Goal: Task Accomplishment & Management: Use online tool/utility

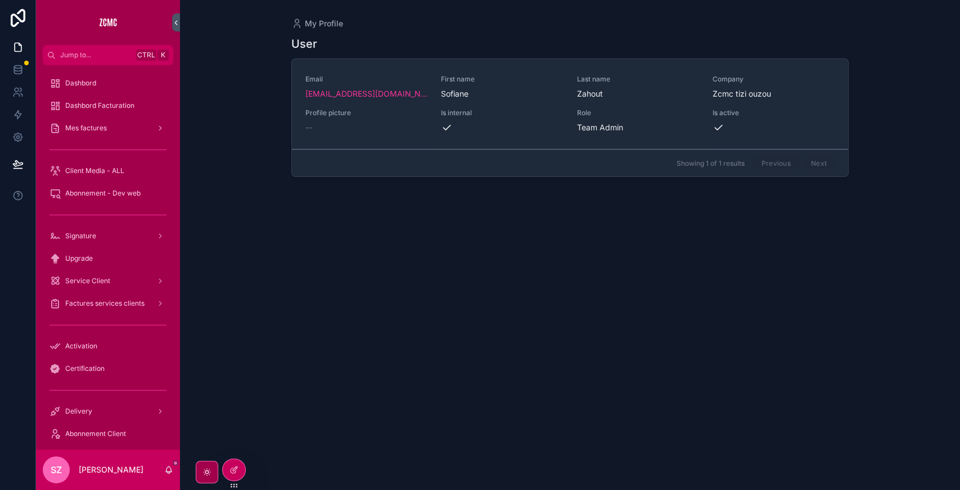
click at [0, 0] on icon at bounding box center [0, 0] width 0 height 0
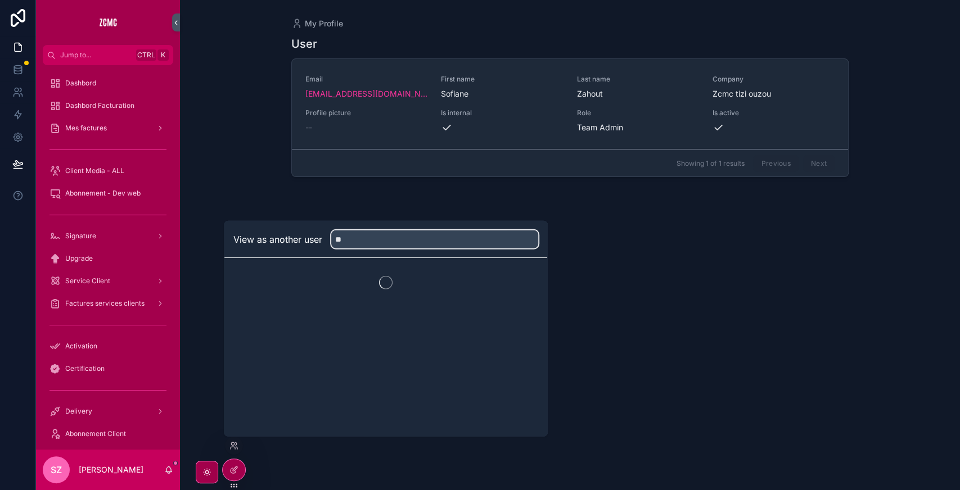
click at [369, 242] on input "**" at bounding box center [434, 240] width 207 height 18
type input "****"
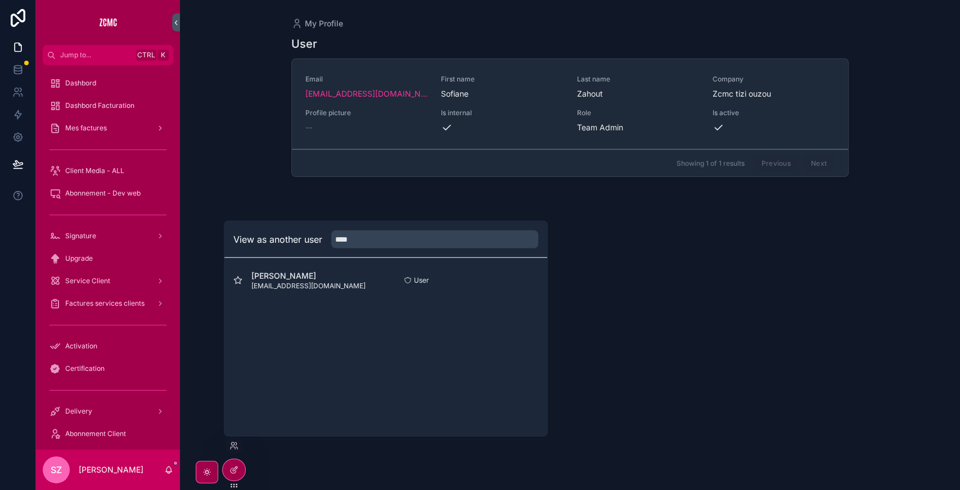
click at [0, 0] on button "Select" at bounding box center [0, 0] width 0 height 0
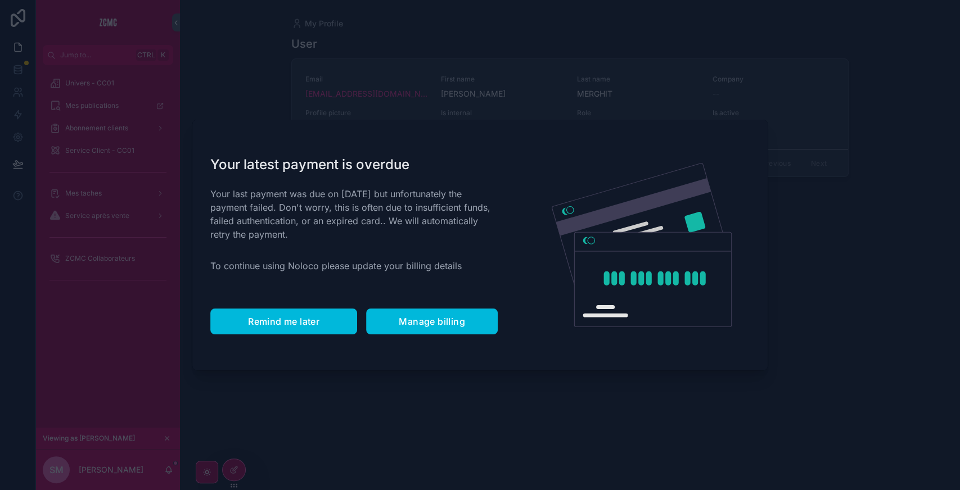
click at [319, 322] on span "Remind me later" at bounding box center [283, 321] width 71 height 11
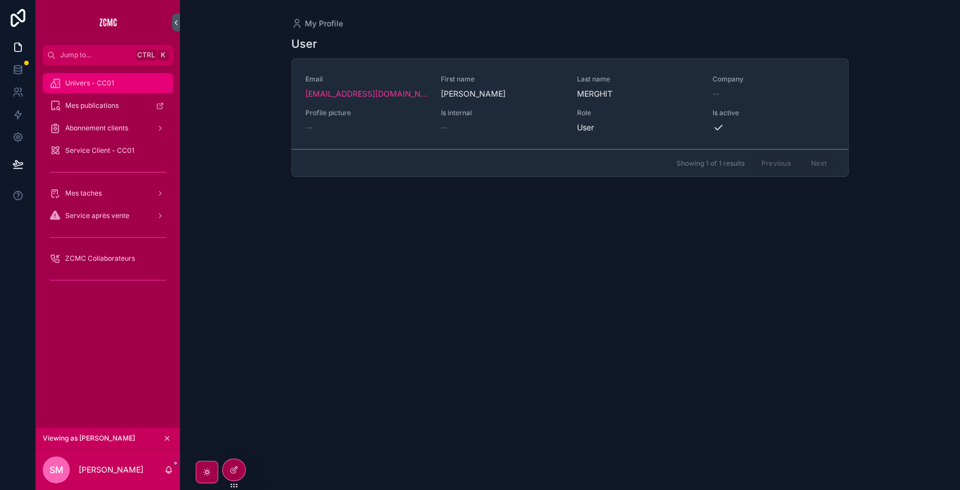
click at [79, 76] on div "Univers - CC01" at bounding box center [107, 83] width 117 height 18
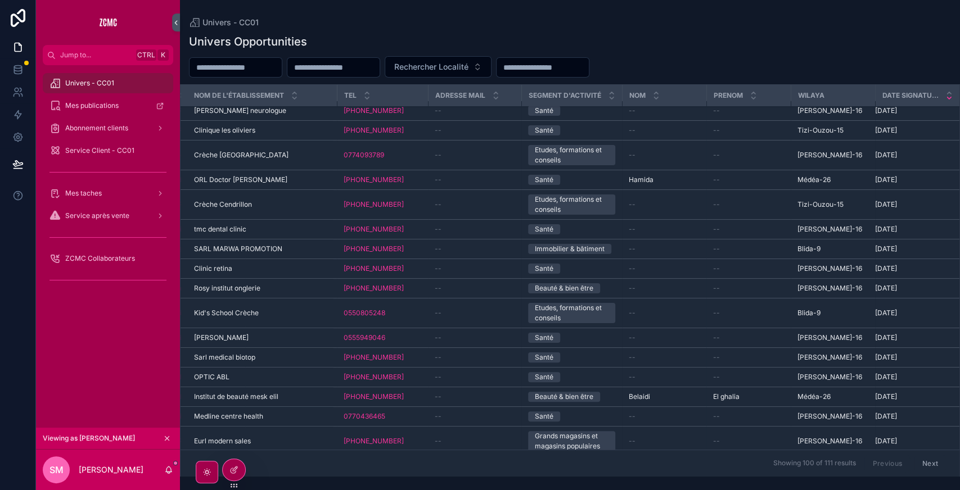
scroll to position [6, 0]
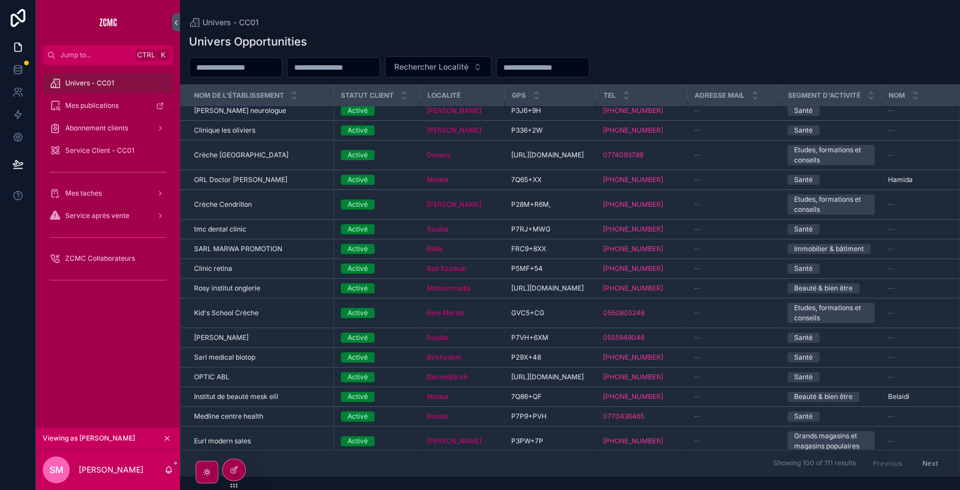
click at [476, 107] on div "Kouba" at bounding box center [462, 110] width 71 height 9
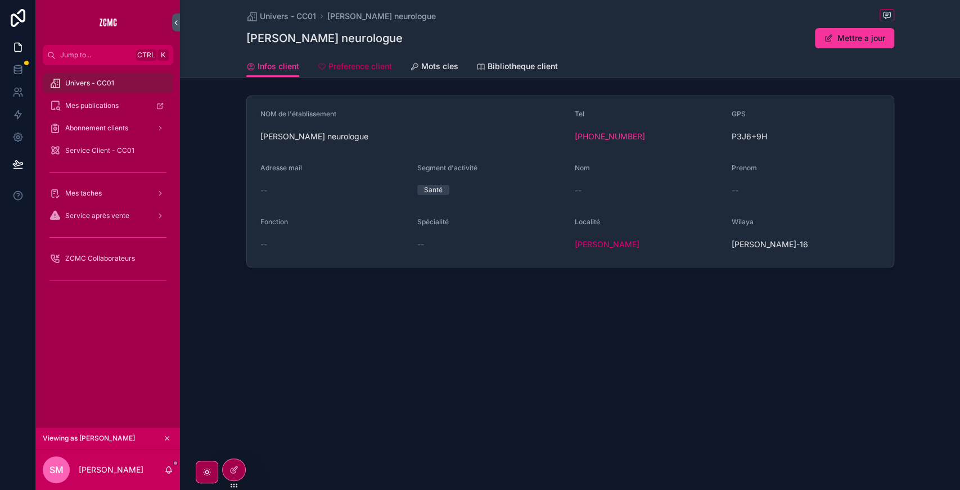
click at [371, 70] on span "Preference client" at bounding box center [360, 66] width 64 height 11
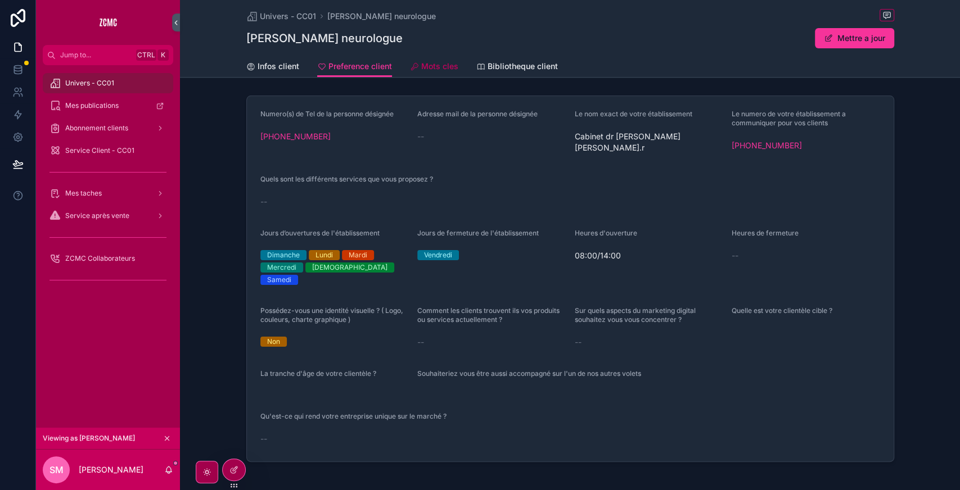
click at [443, 61] on span "Mots cles" at bounding box center [439, 66] width 37 height 11
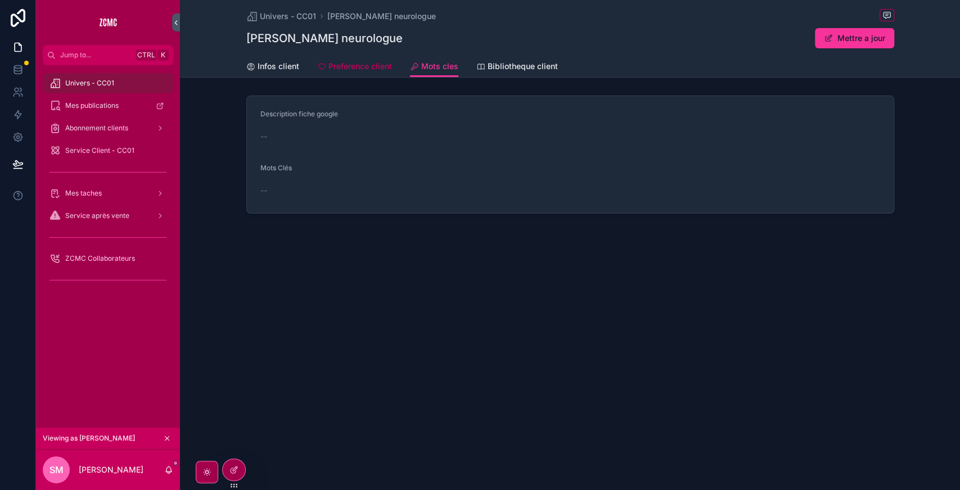
click at [372, 72] on span "Preference client" at bounding box center [360, 66] width 64 height 11
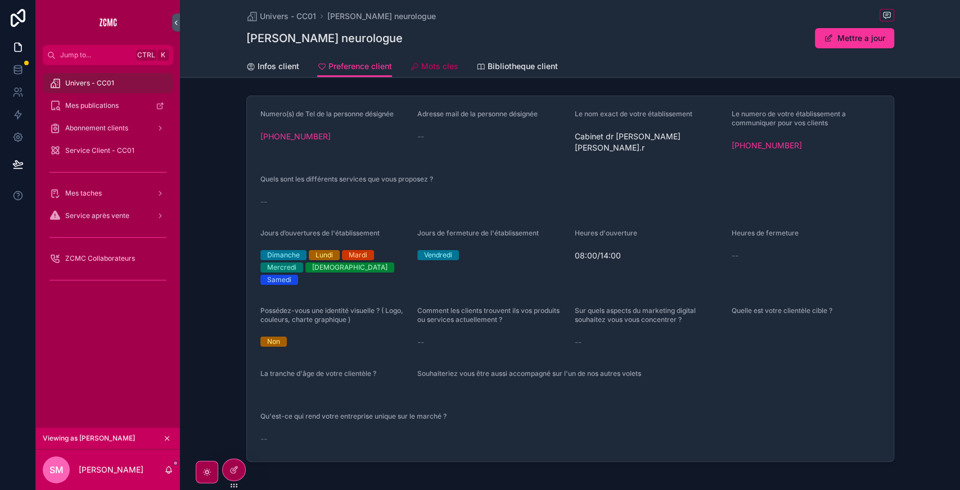
click at [443, 69] on span "Mots cles" at bounding box center [439, 66] width 37 height 11
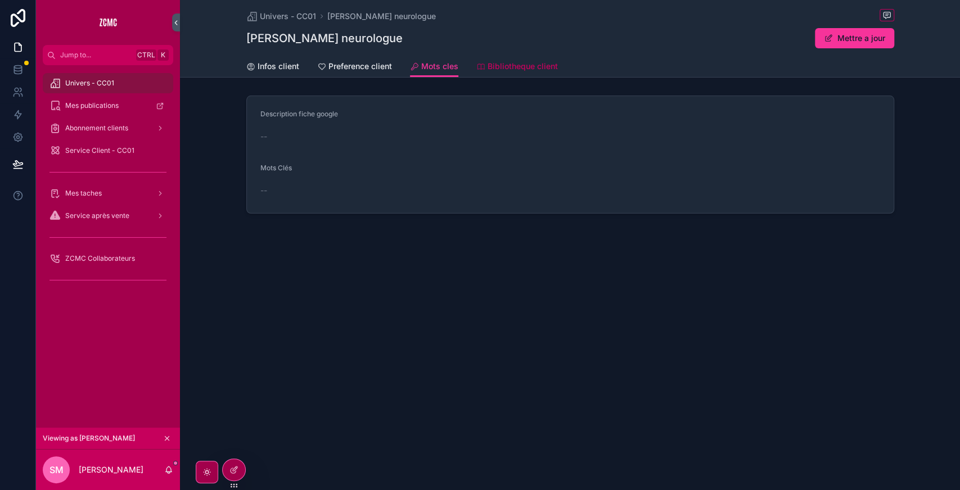
click at [549, 64] on span "Bibliotheque client" at bounding box center [523, 66] width 70 height 11
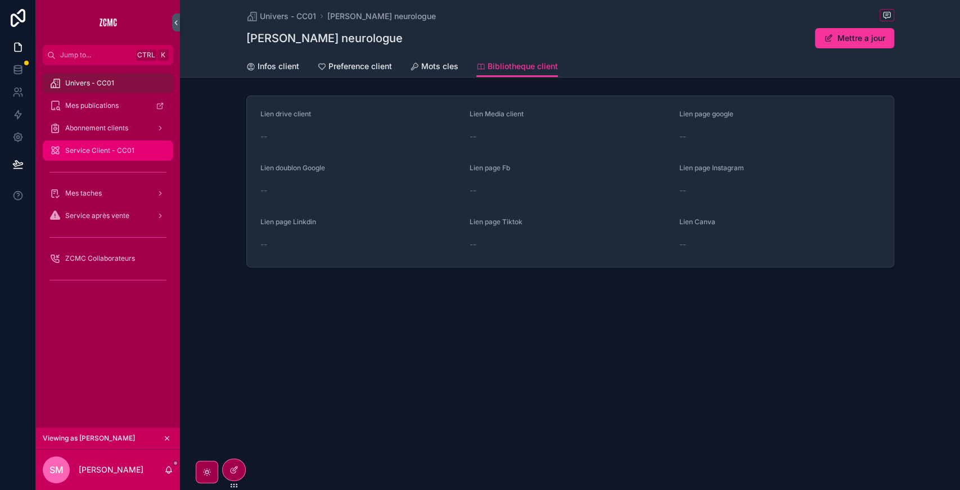
click at [124, 148] on span "Service Client - CC01" at bounding box center [99, 150] width 69 height 9
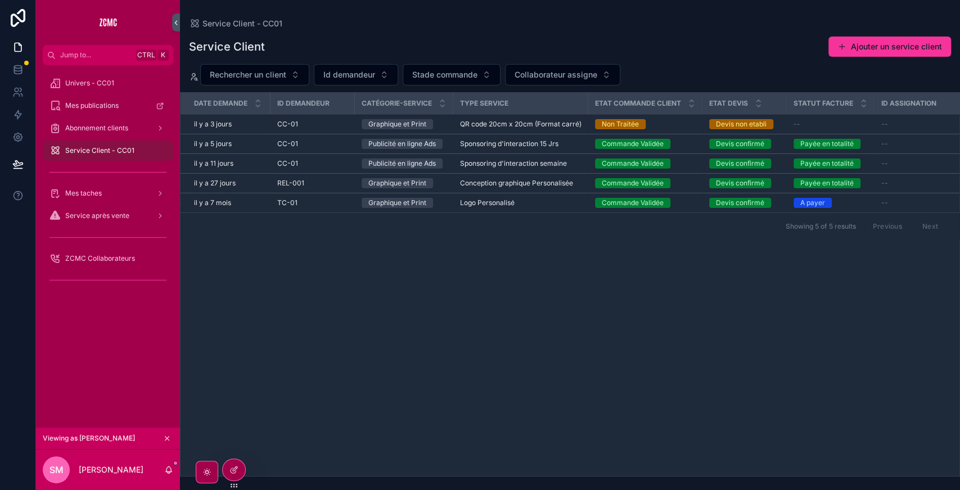
scroll to position [0, 254]
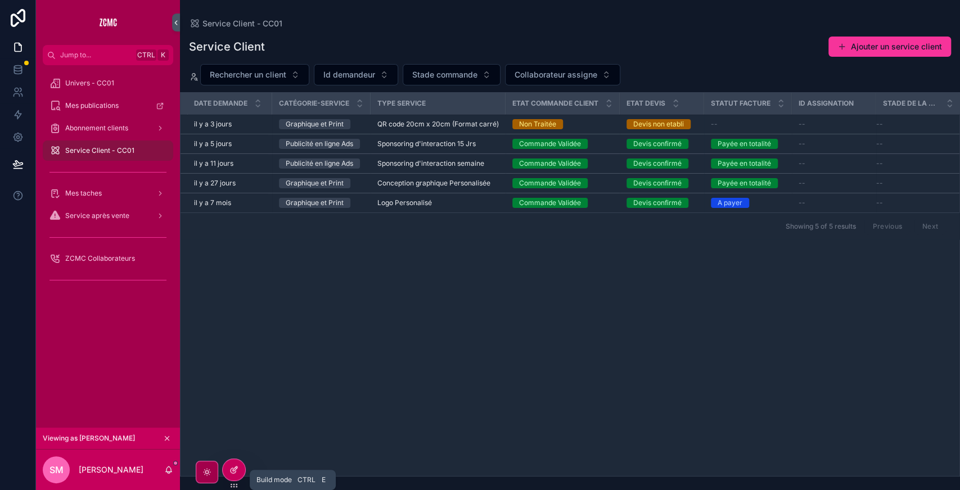
click at [236, 466] on icon at bounding box center [233, 470] width 9 height 9
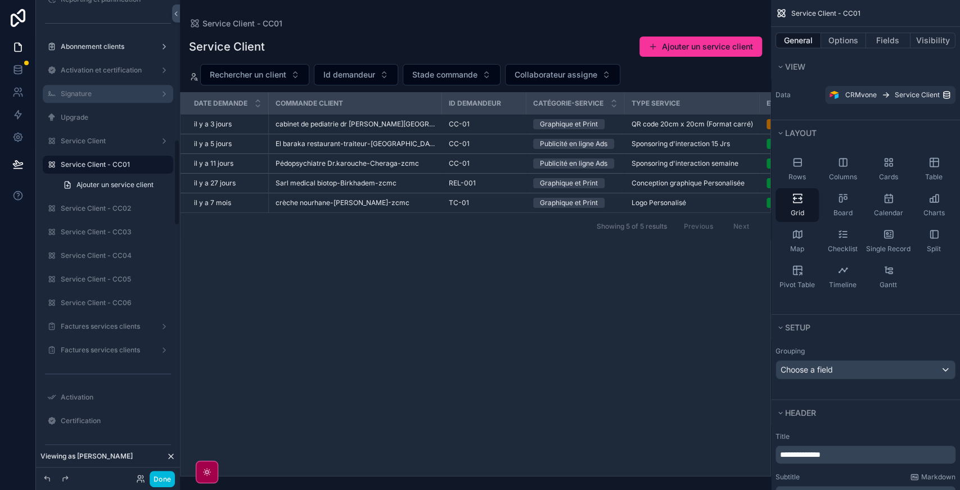
scroll to position [775, 0]
click at [110, 285] on div "Service Client - CC05" at bounding box center [108, 278] width 126 height 18
click at [104, 278] on label "Service Client - CC05" at bounding box center [114, 277] width 106 height 9
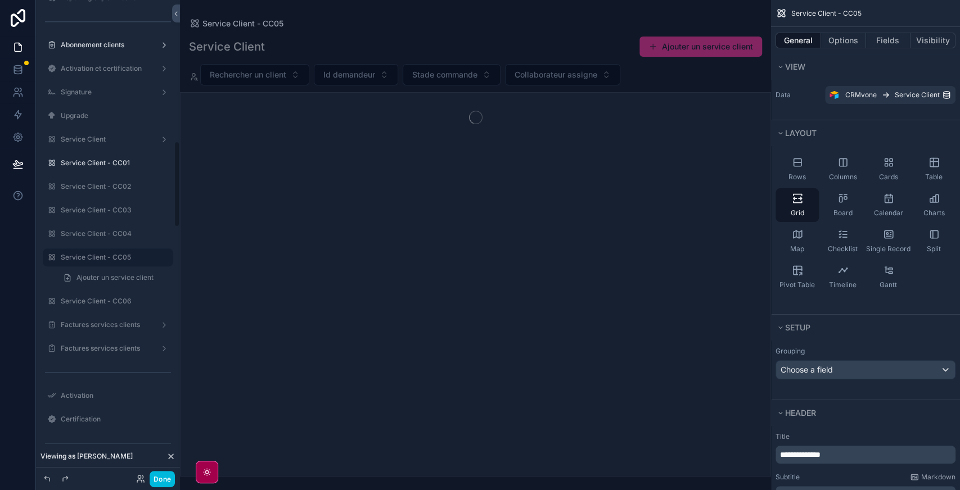
scroll to position [782, 0]
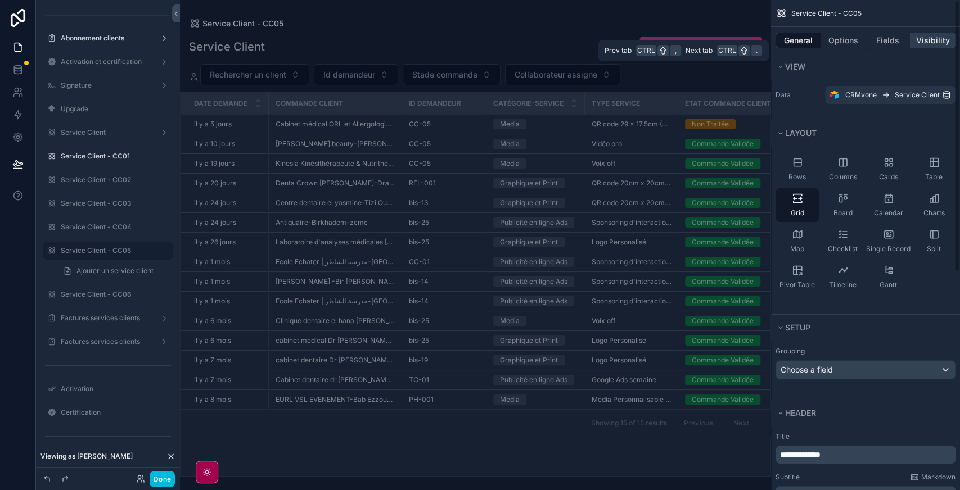
click at [932, 35] on button "Visibility" at bounding box center [932, 41] width 45 height 16
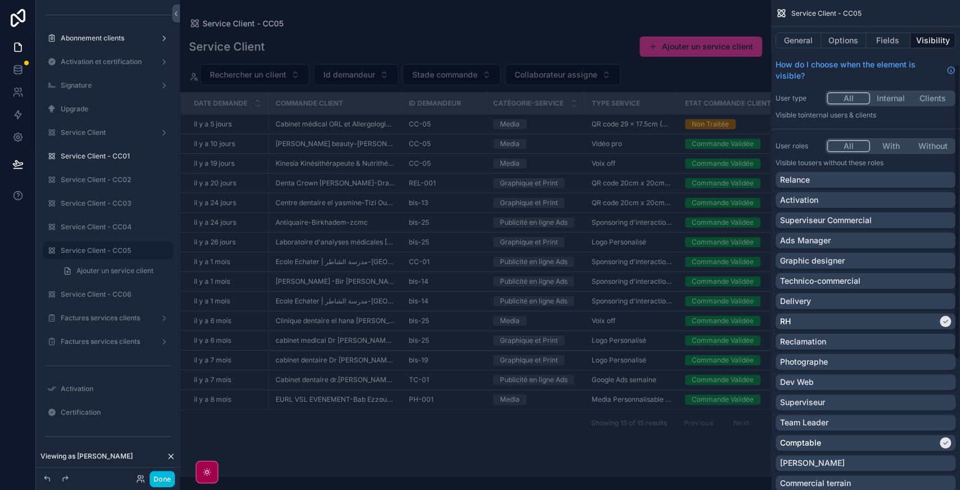
scroll to position [321, 0]
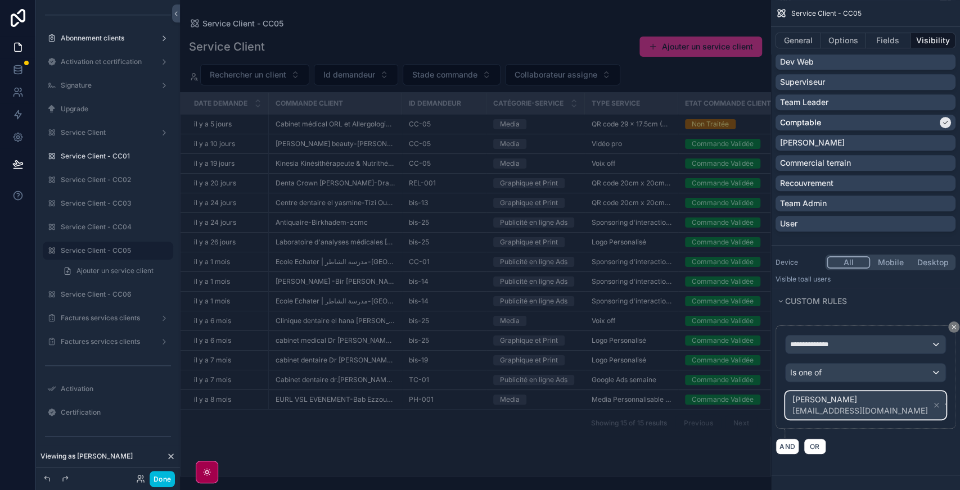
click at [905, 406] on div "Katia KYOUS katiazcmc@gmail.com" at bounding box center [866, 405] width 160 height 27
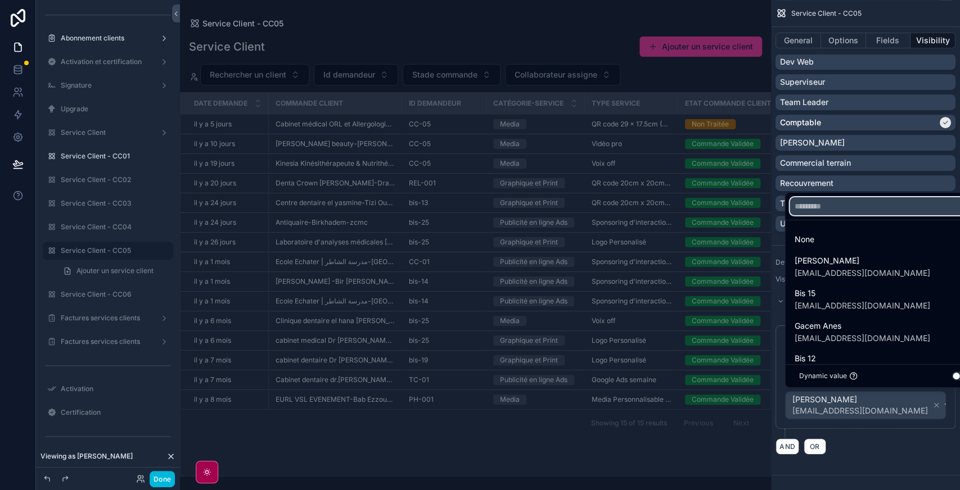
click at [838, 210] on input "text" at bounding box center [883, 206] width 189 height 18
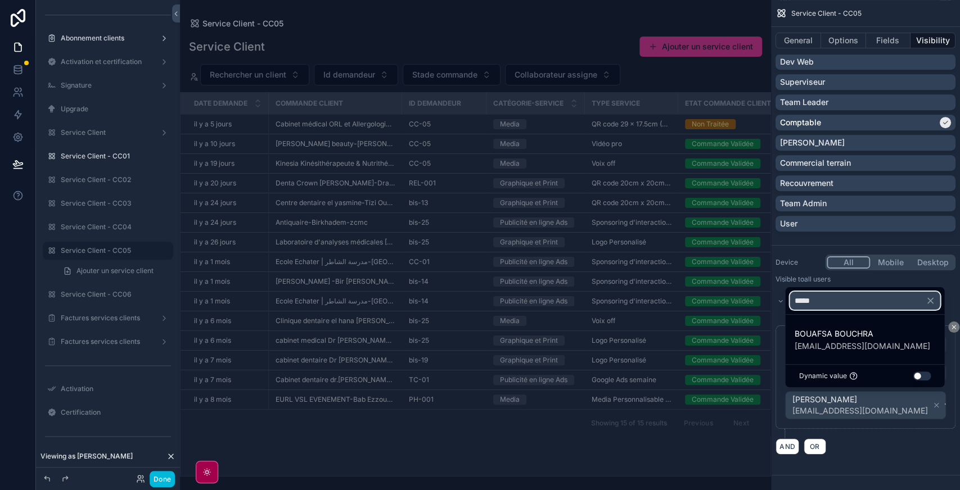
type input "*****"
click at [852, 350] on span "[EMAIL_ADDRESS][DOMAIN_NAME]" at bounding box center [862, 346] width 136 height 11
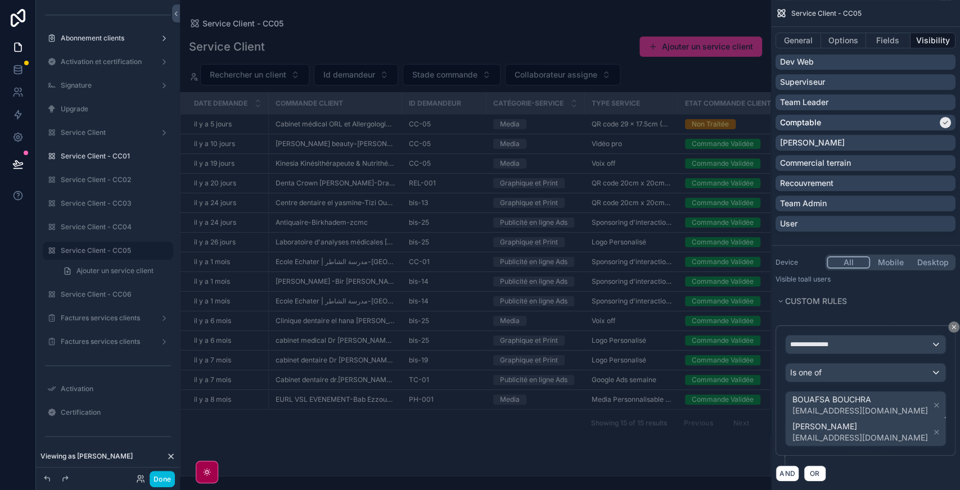
click at [932, 431] on icon "scrollable content" at bounding box center [936, 432] width 8 height 8
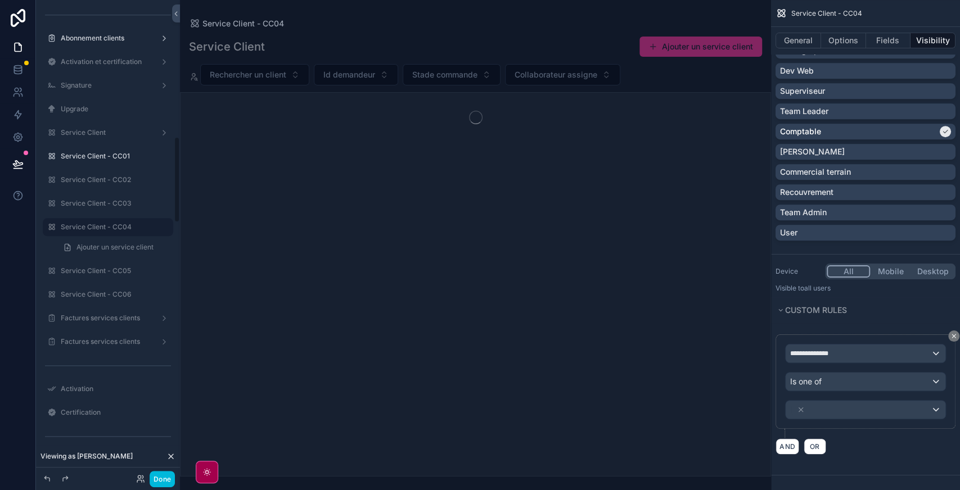
scroll to position [758, 0]
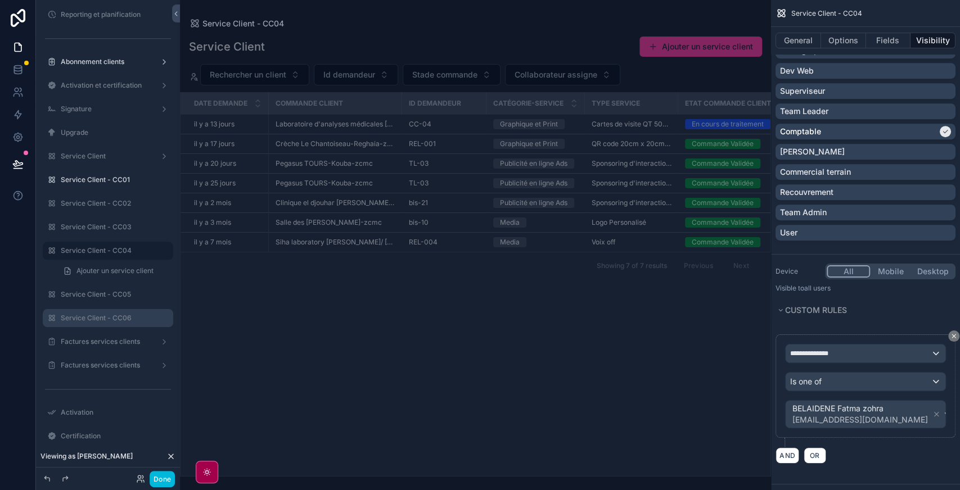
click at [113, 315] on label "Service Client - CC06" at bounding box center [114, 318] width 106 height 9
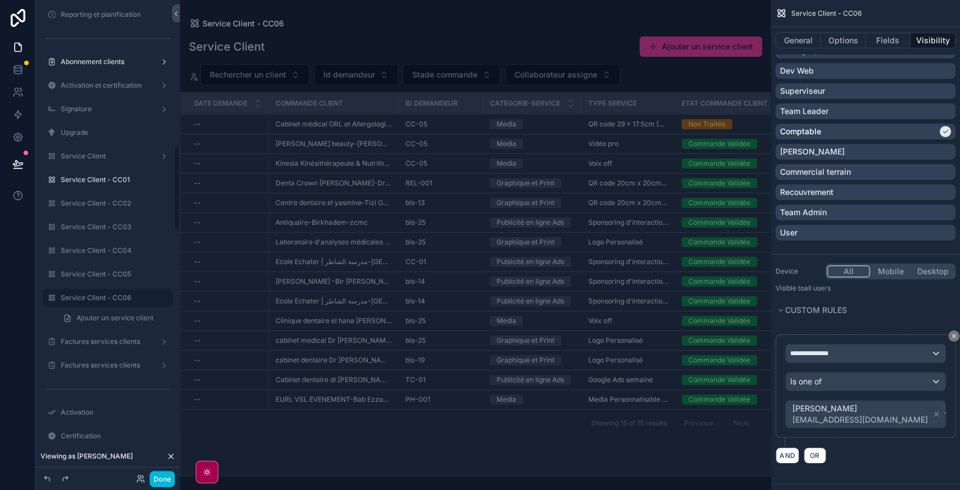
scroll to position [805, 0]
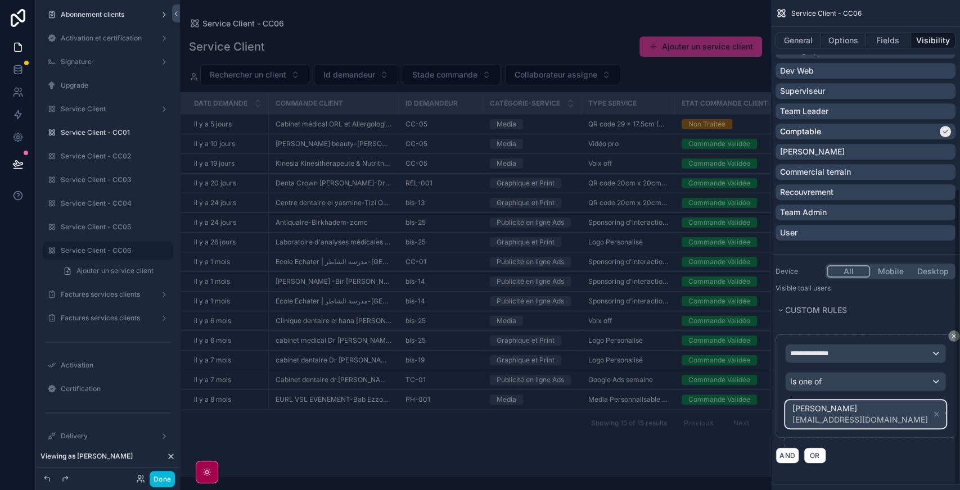
click at [893, 409] on div "Katia KYOUS katiazcmc@gmail.com" at bounding box center [866, 414] width 160 height 27
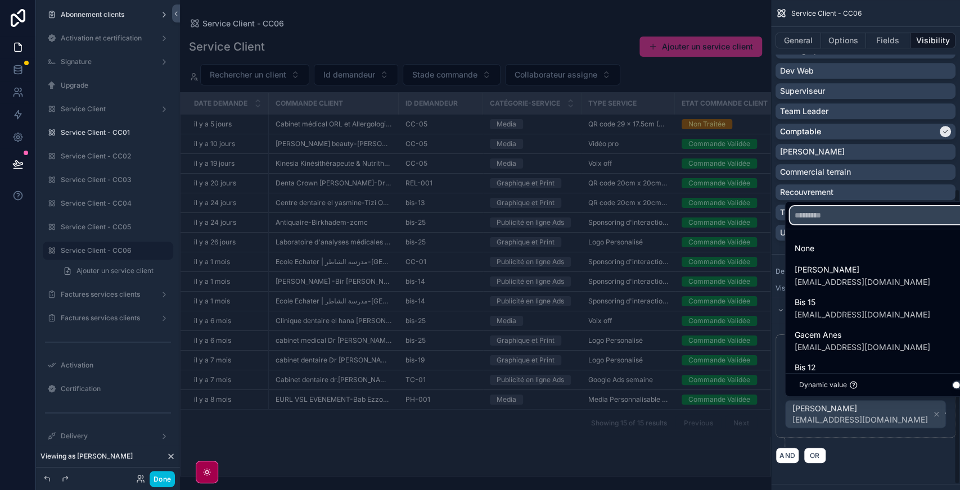
click at [818, 217] on input "text" at bounding box center [883, 215] width 189 height 18
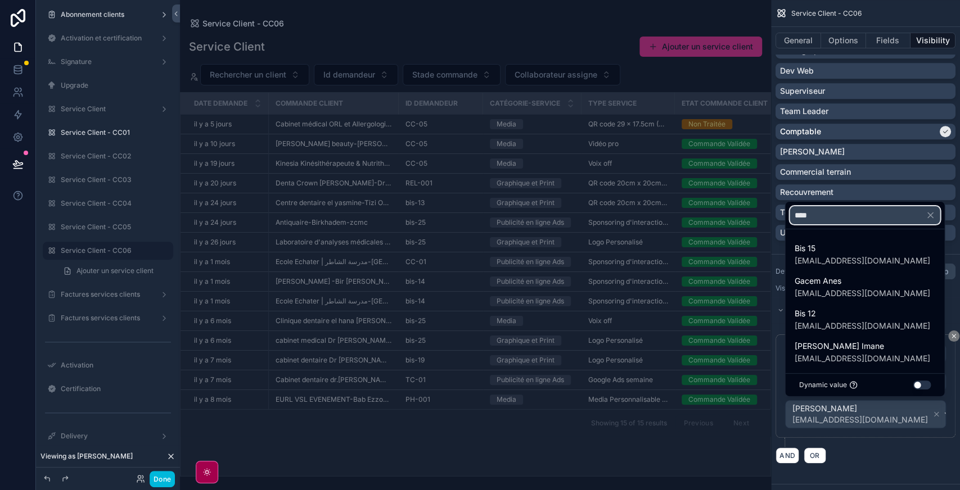
type input "*****"
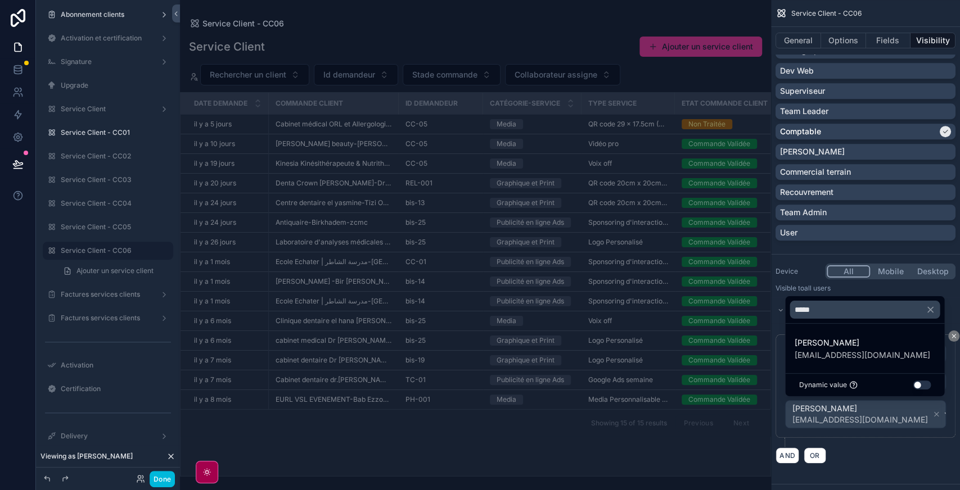
click at [863, 354] on span "bis26zcmc@gmail.com" at bounding box center [862, 355] width 136 height 11
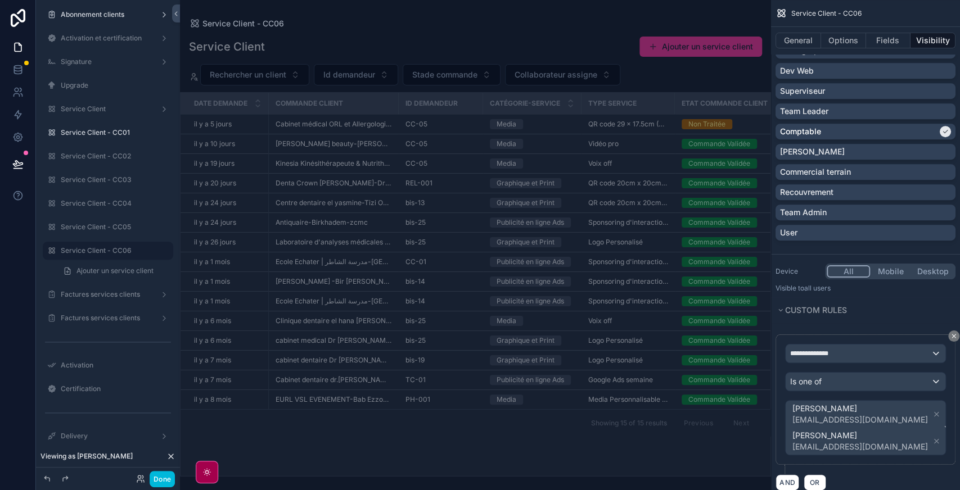
click at [935, 440] on icon "scrollable content" at bounding box center [937, 442] width 4 height 4
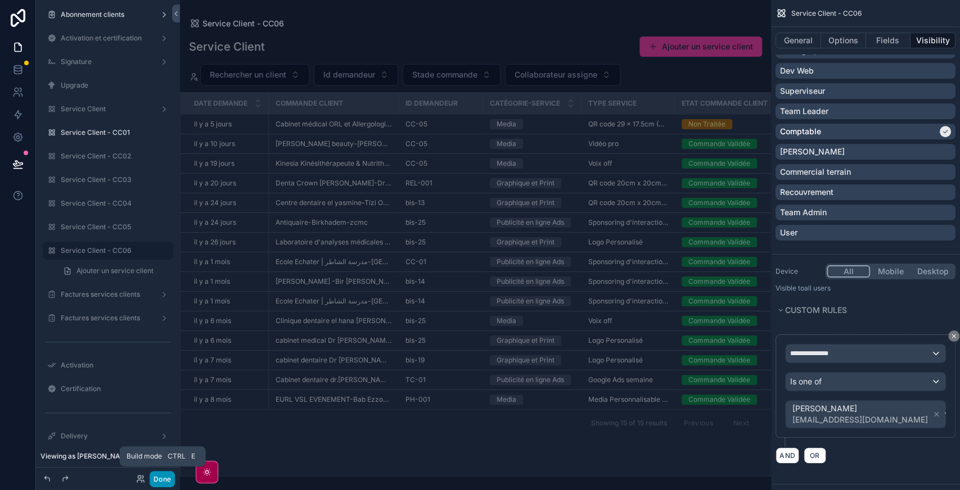
click at [165, 476] on button "Done" at bounding box center [162, 479] width 25 height 16
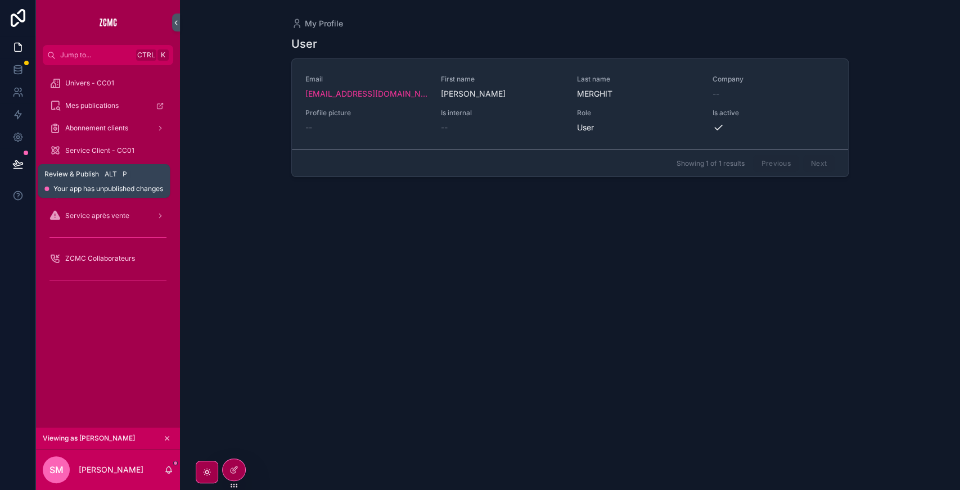
click at [17, 173] on button at bounding box center [18, 163] width 25 height 31
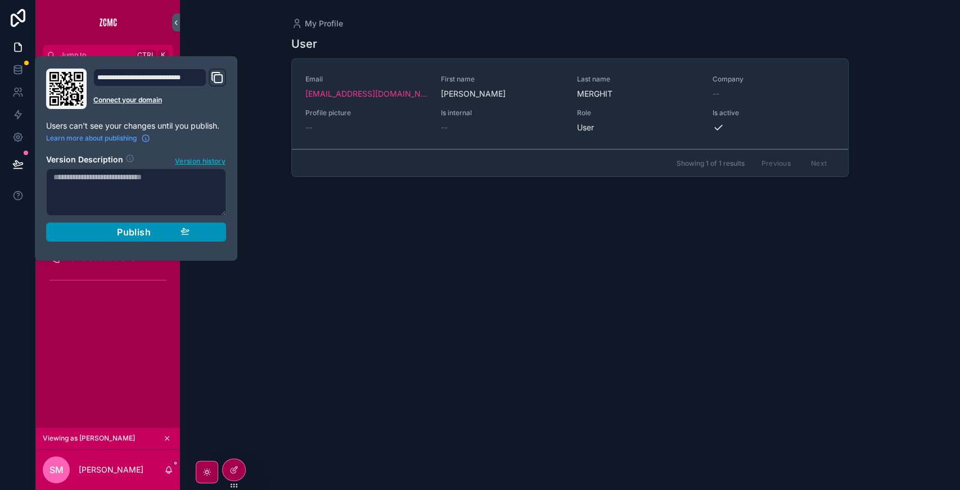
click at [136, 233] on span "Publish" at bounding box center [134, 232] width 34 height 11
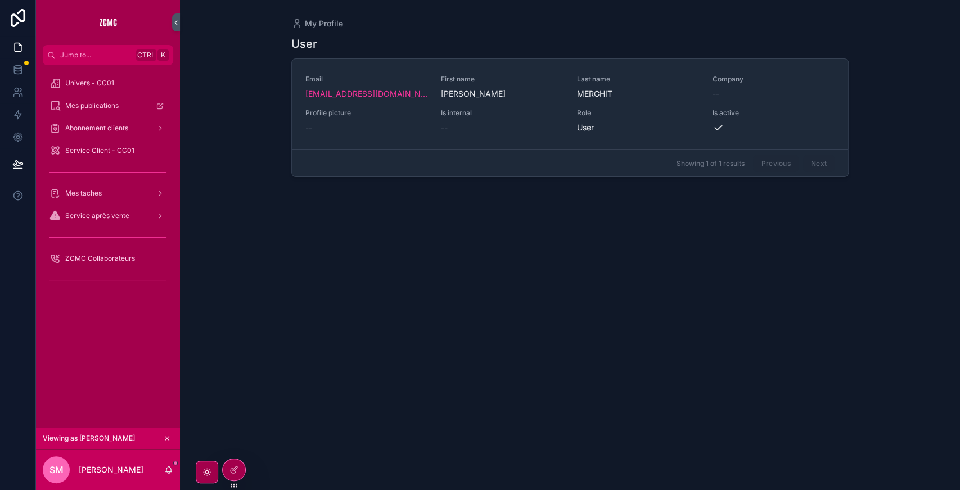
click at [321, 245] on div "User Email sarahzcmc2@gmail.com First name Sarah Last name MERGHIT Company -- P…" at bounding box center [569, 253] width 557 height 448
click at [117, 151] on span "Service Client - CC01" at bounding box center [99, 150] width 69 height 9
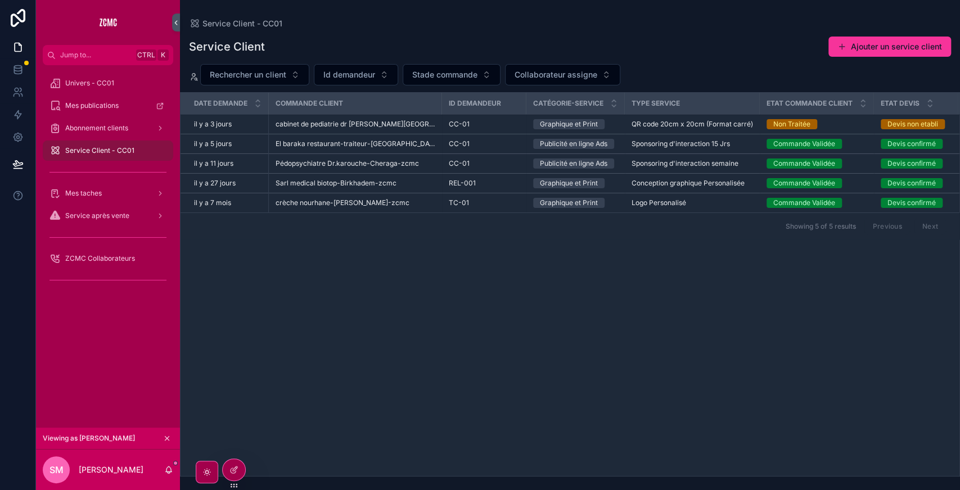
click at [102, 150] on span "Service Client - CC01" at bounding box center [99, 150] width 69 height 9
